Goal: Information Seeking & Learning: Learn about a topic

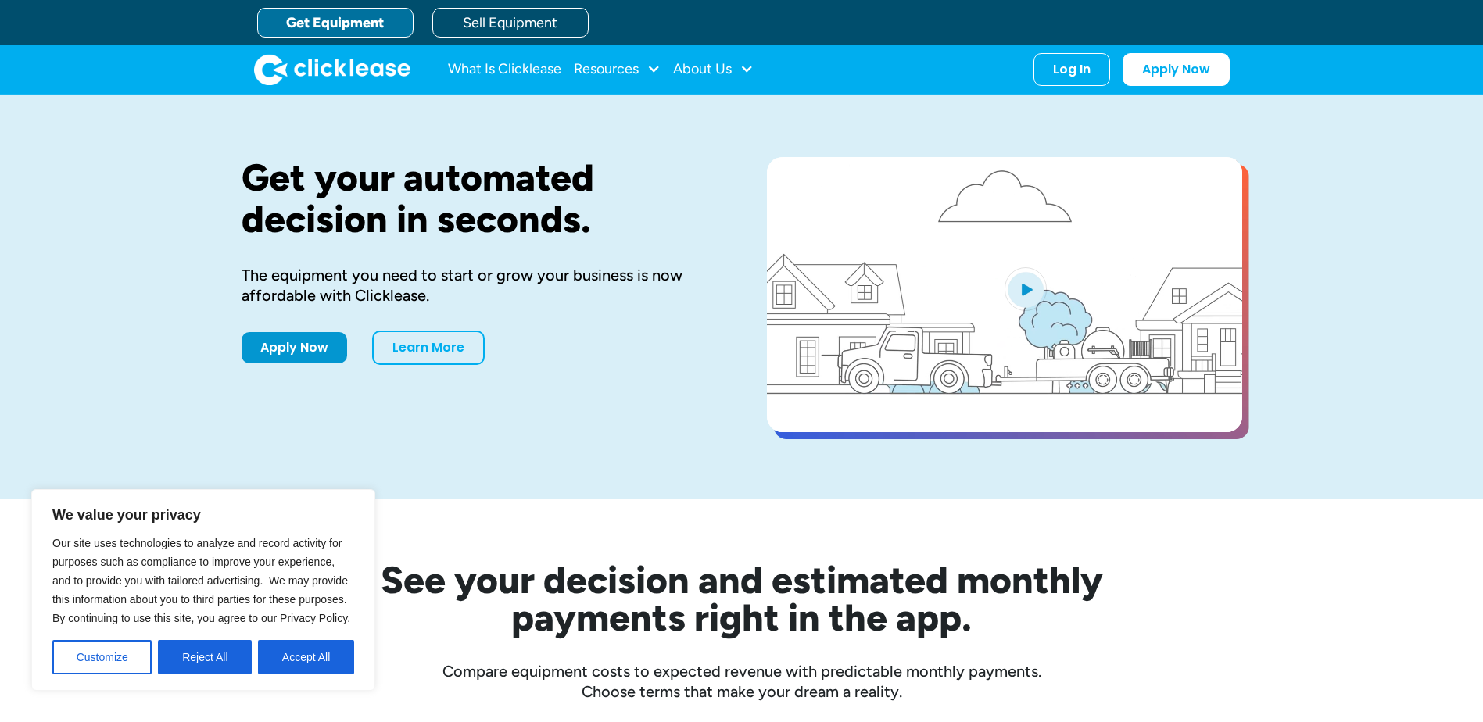
click at [126, 209] on div "Get your automated decision in seconds. The equipment you need to start or grow…" at bounding box center [741, 297] width 1483 height 404
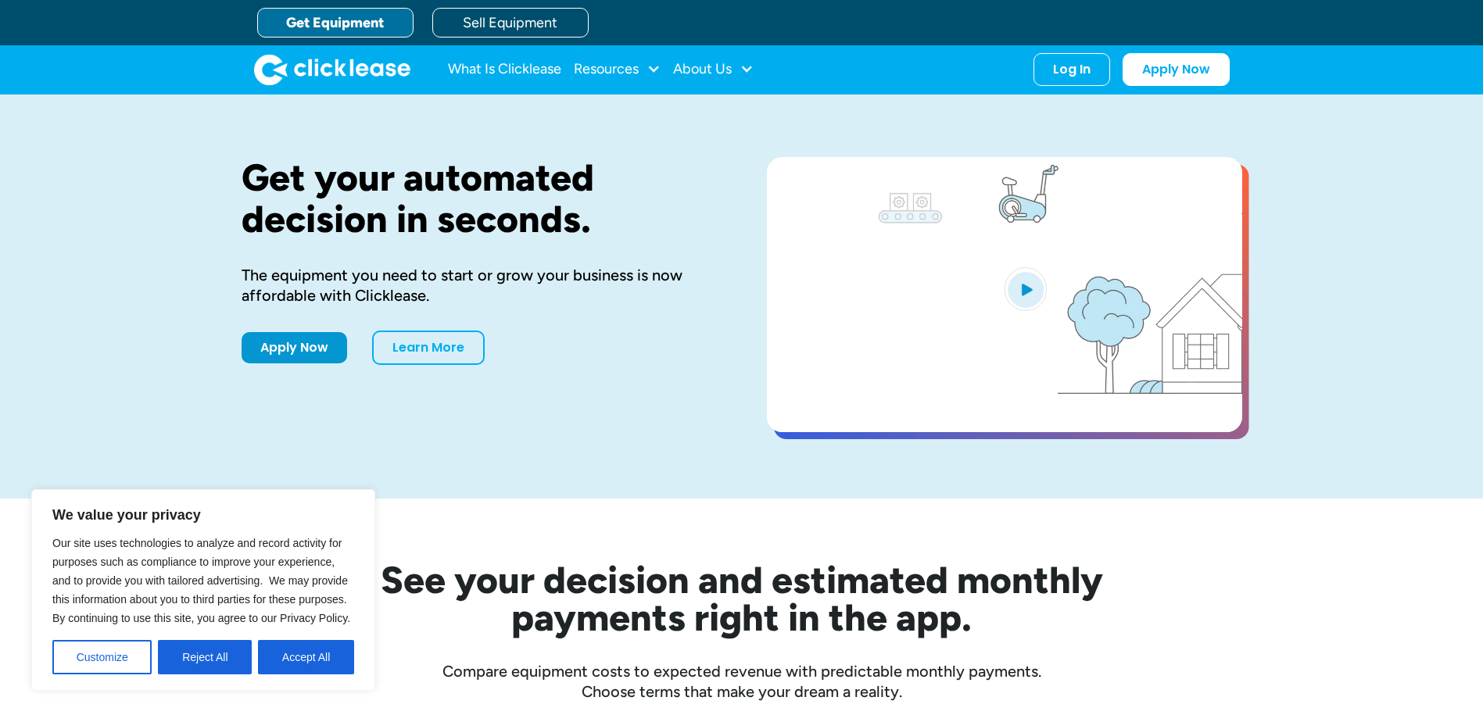
click at [140, 201] on div "Get your automated decision in seconds. The equipment you need to start or grow…" at bounding box center [741, 297] width 1483 height 404
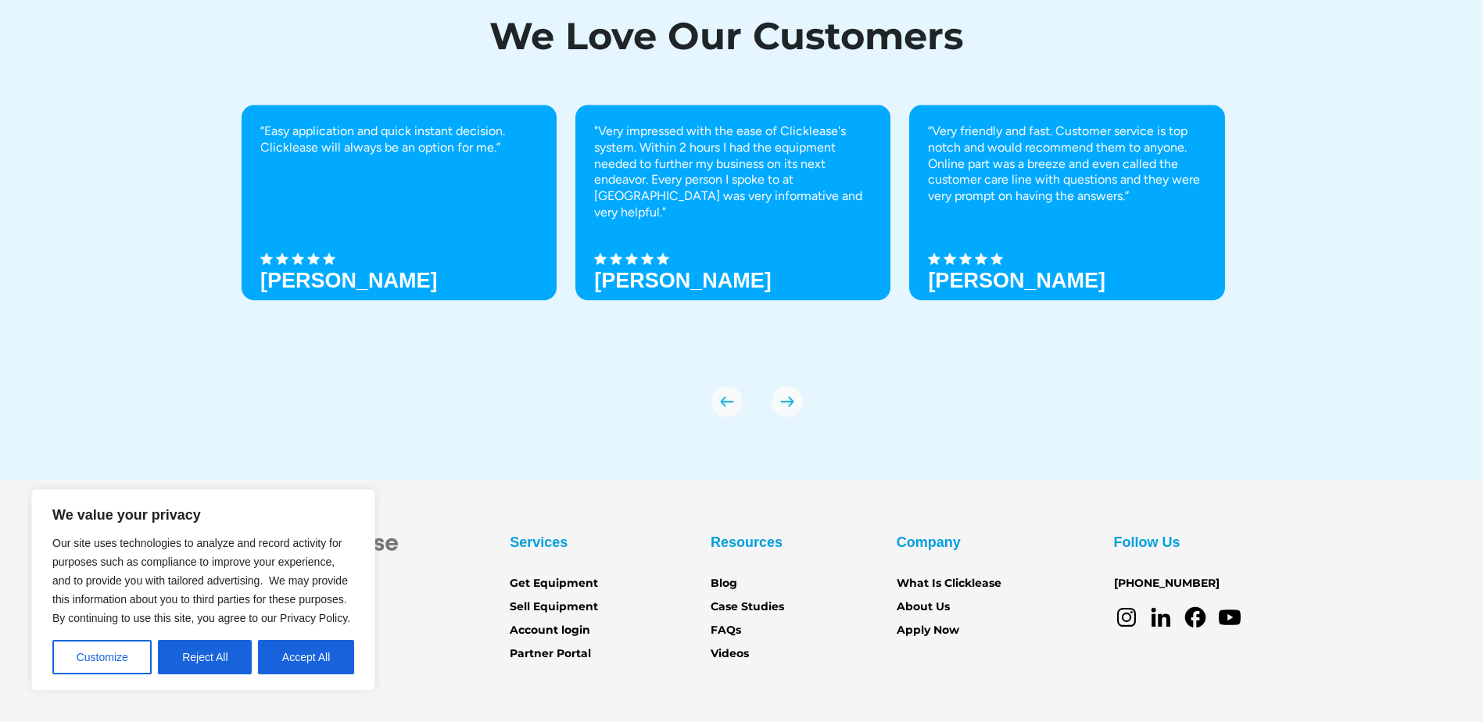
scroll to position [5451, 0]
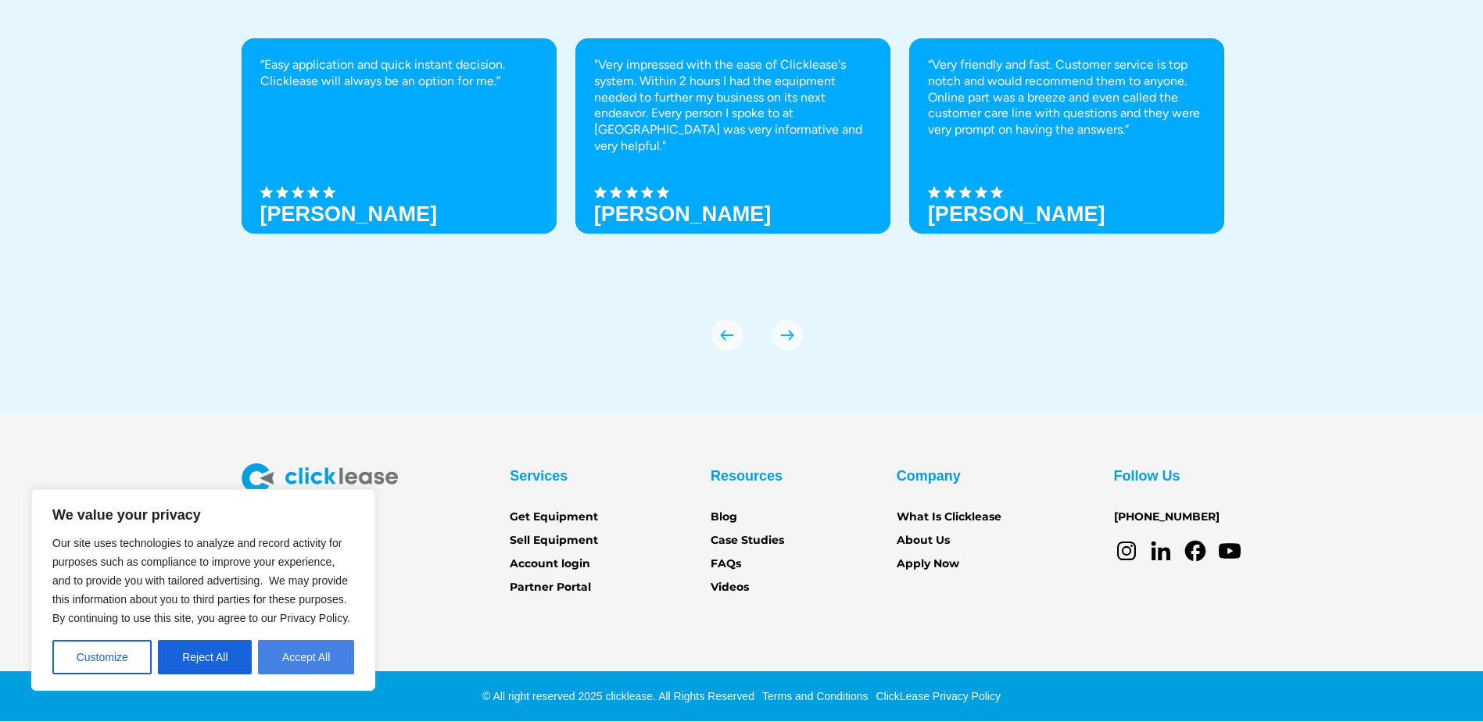
click at [331, 658] on button "Accept All" at bounding box center [306, 657] width 96 height 34
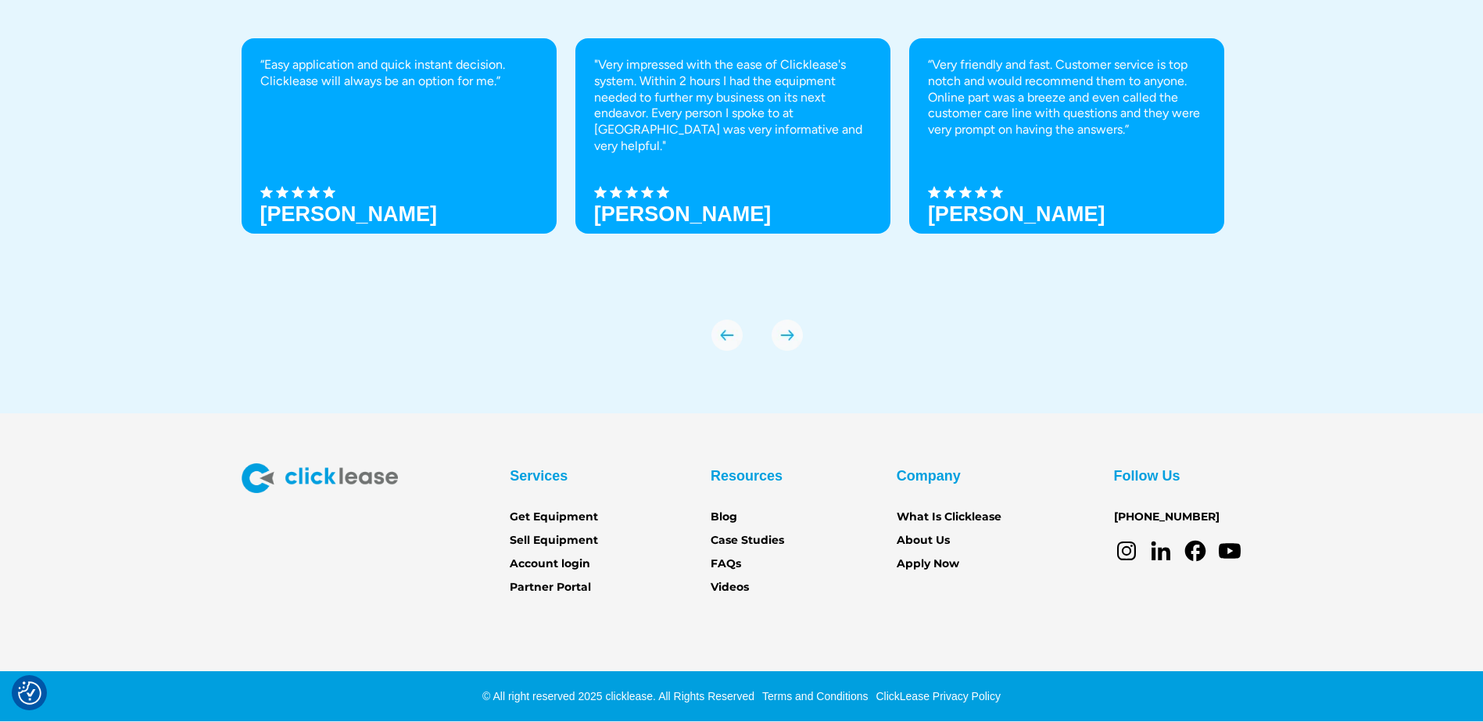
click at [160, 348] on div "We Love Our Customers “Easy application and quick instant decision. Clicklease …" at bounding box center [741, 143] width 1483 height 541
click at [541, 519] on link "Get Equipment" at bounding box center [554, 517] width 88 height 17
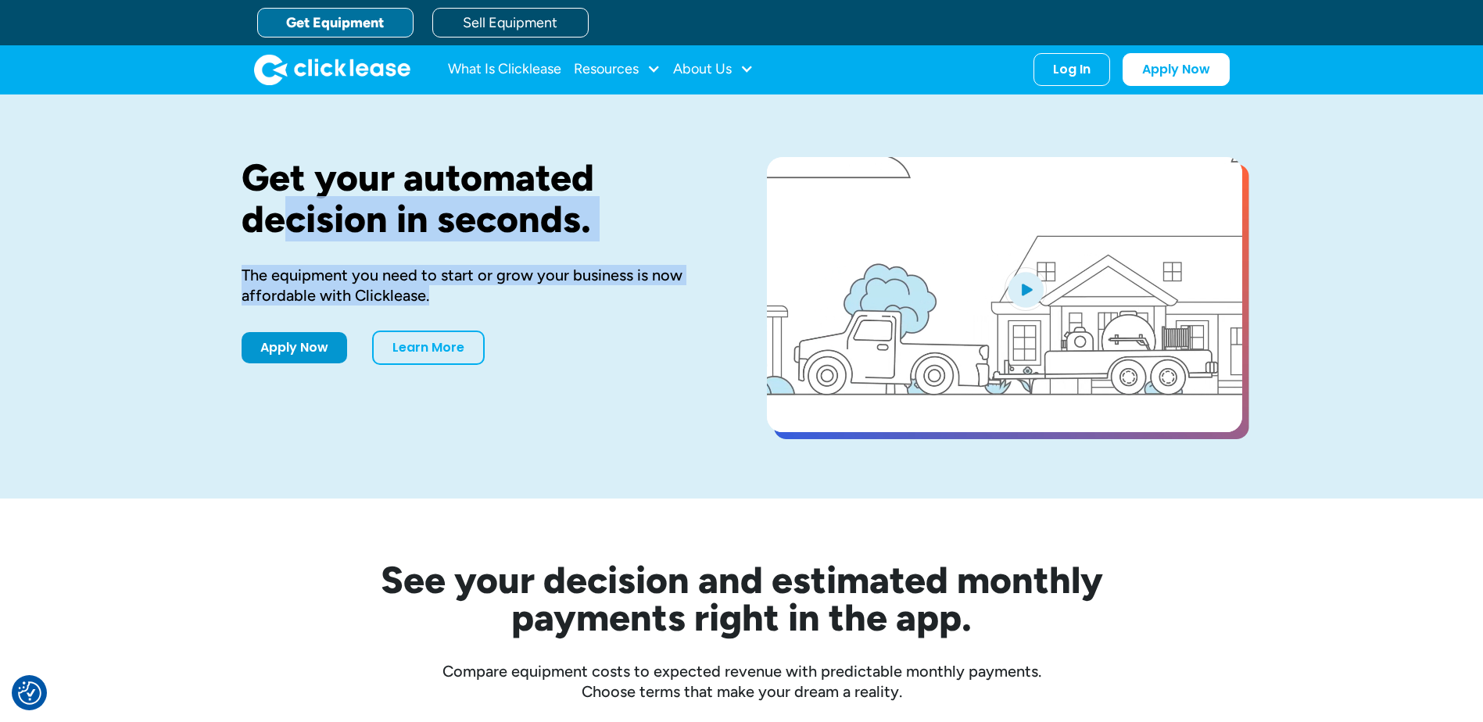
drag, startPoint x: 295, startPoint y: 232, endPoint x: 664, endPoint y: 296, distance: 374.4
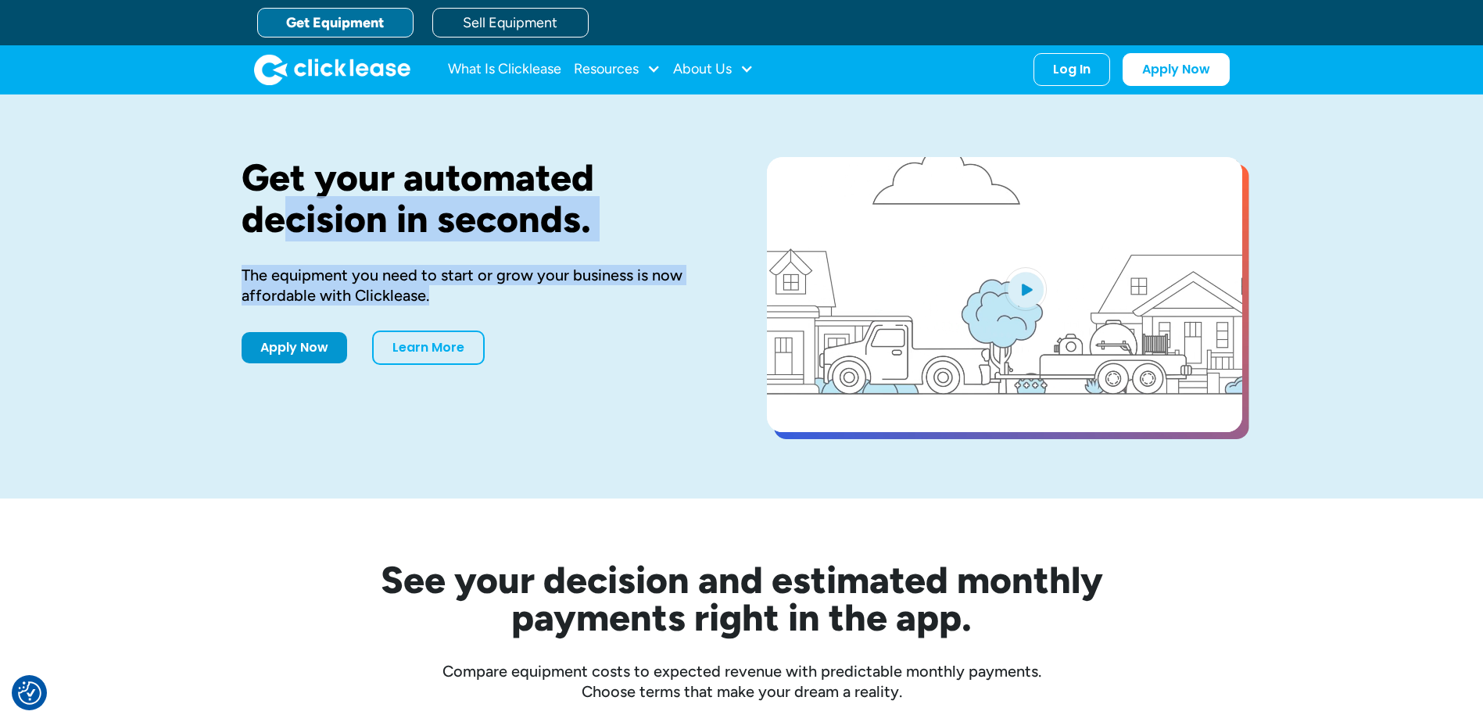
click at [664, 296] on div "Get your automated decision in seconds. The equipment you need to start or grow…" at bounding box center [479, 296] width 475 height 279
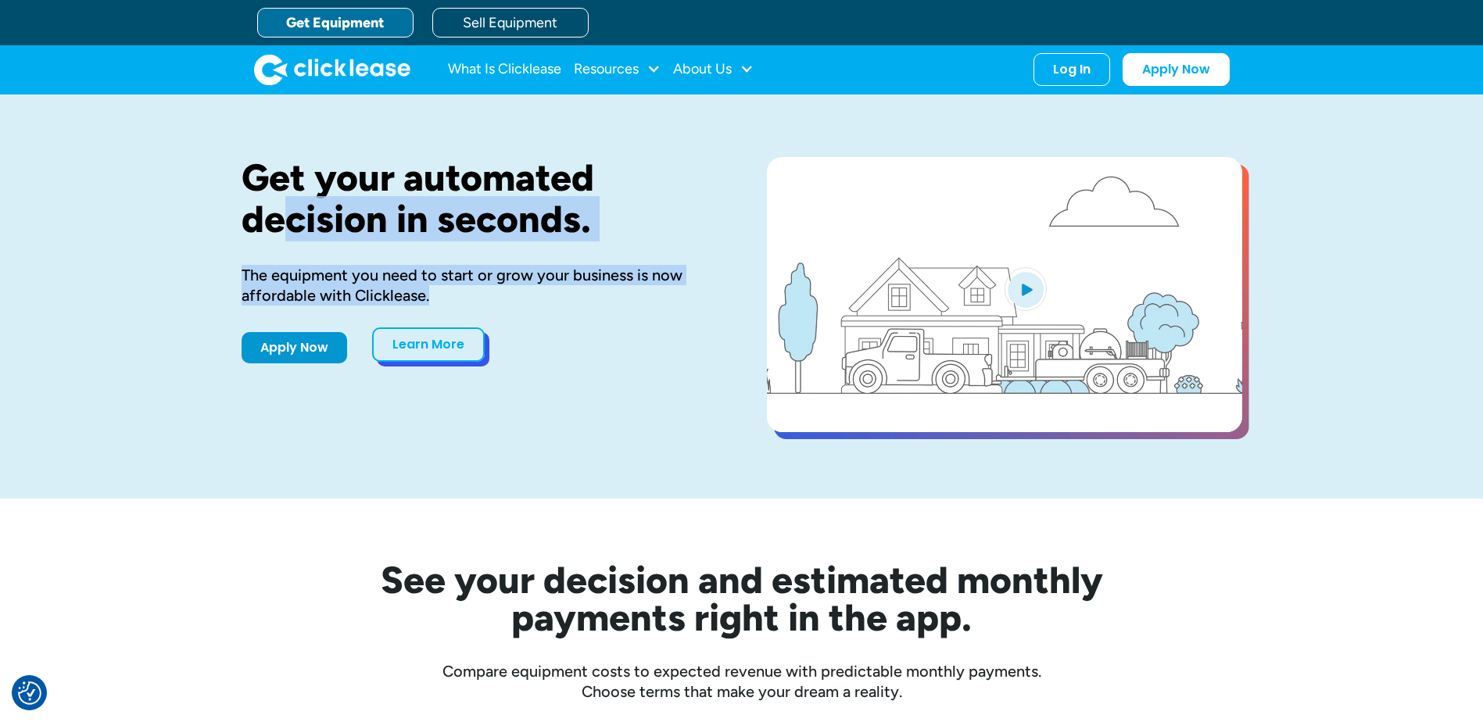
click at [410, 349] on link "Learn More" at bounding box center [428, 345] width 113 height 34
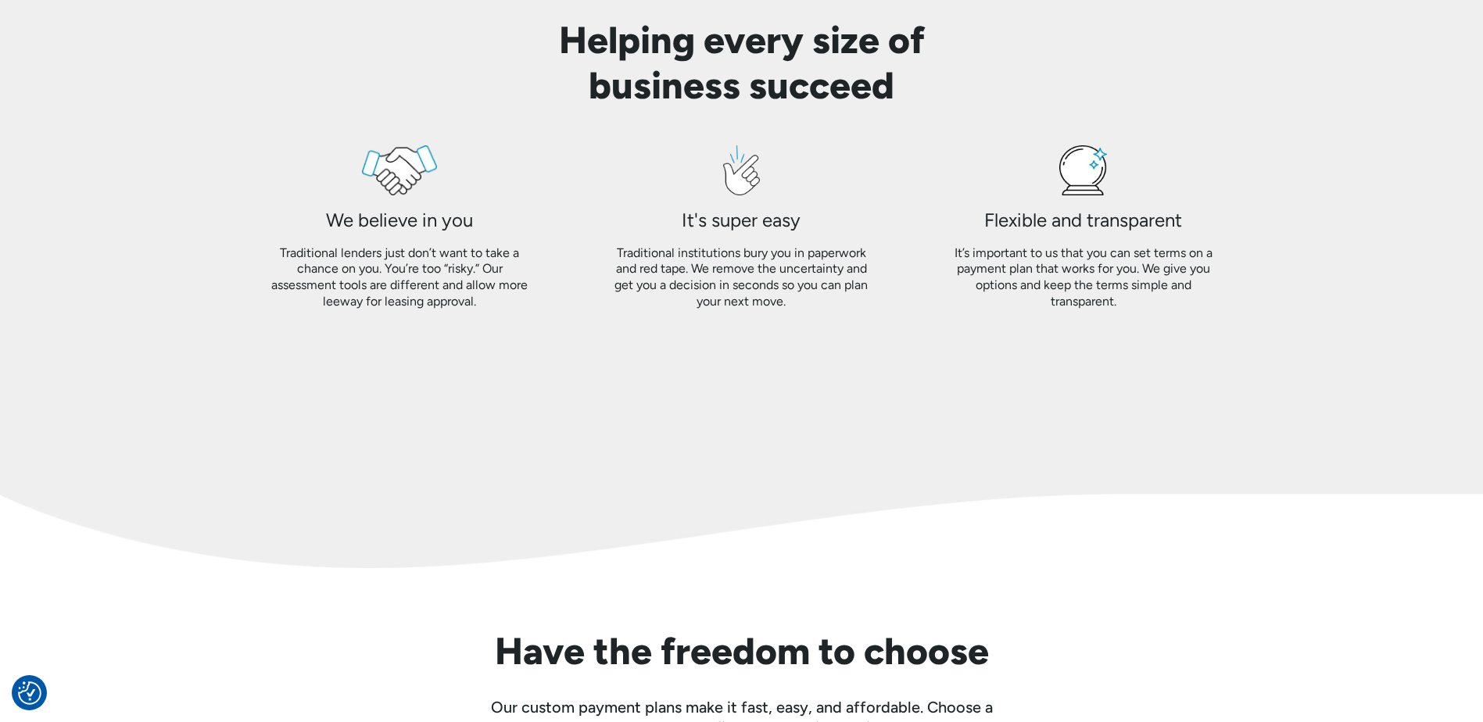
scroll to position [1251, 0]
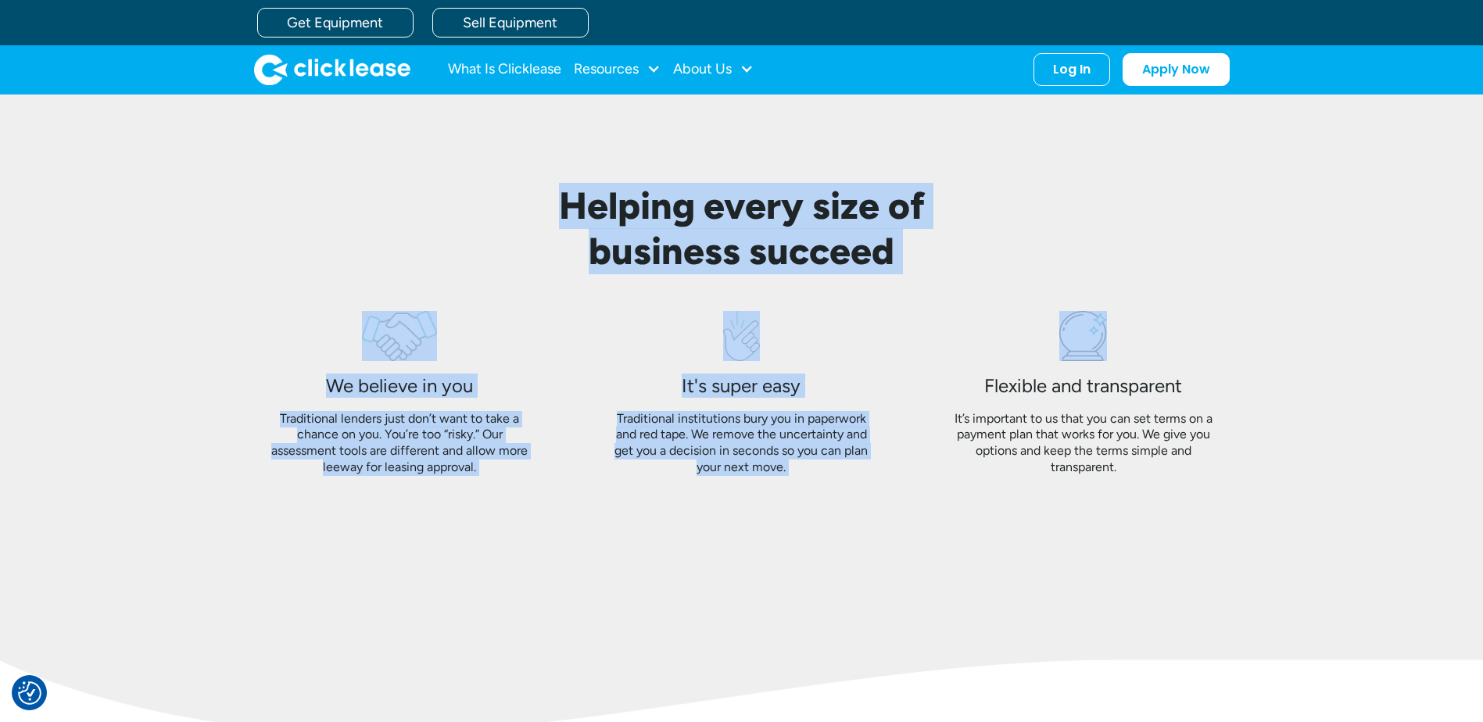
drag, startPoint x: 543, startPoint y: 205, endPoint x: 1087, endPoint y: 282, distance: 548.9
click at [1087, 282] on div "Helping every size of business succeed We believe in you Traditional lenders ju…" at bounding box center [742, 361] width 1001 height 355
drag, startPoint x: 1087, startPoint y: 282, endPoint x: 892, endPoint y: 257, distance: 196.3
click at [892, 257] on h2 "Helping every size of business succeed" at bounding box center [742, 229] width 400 height 90
